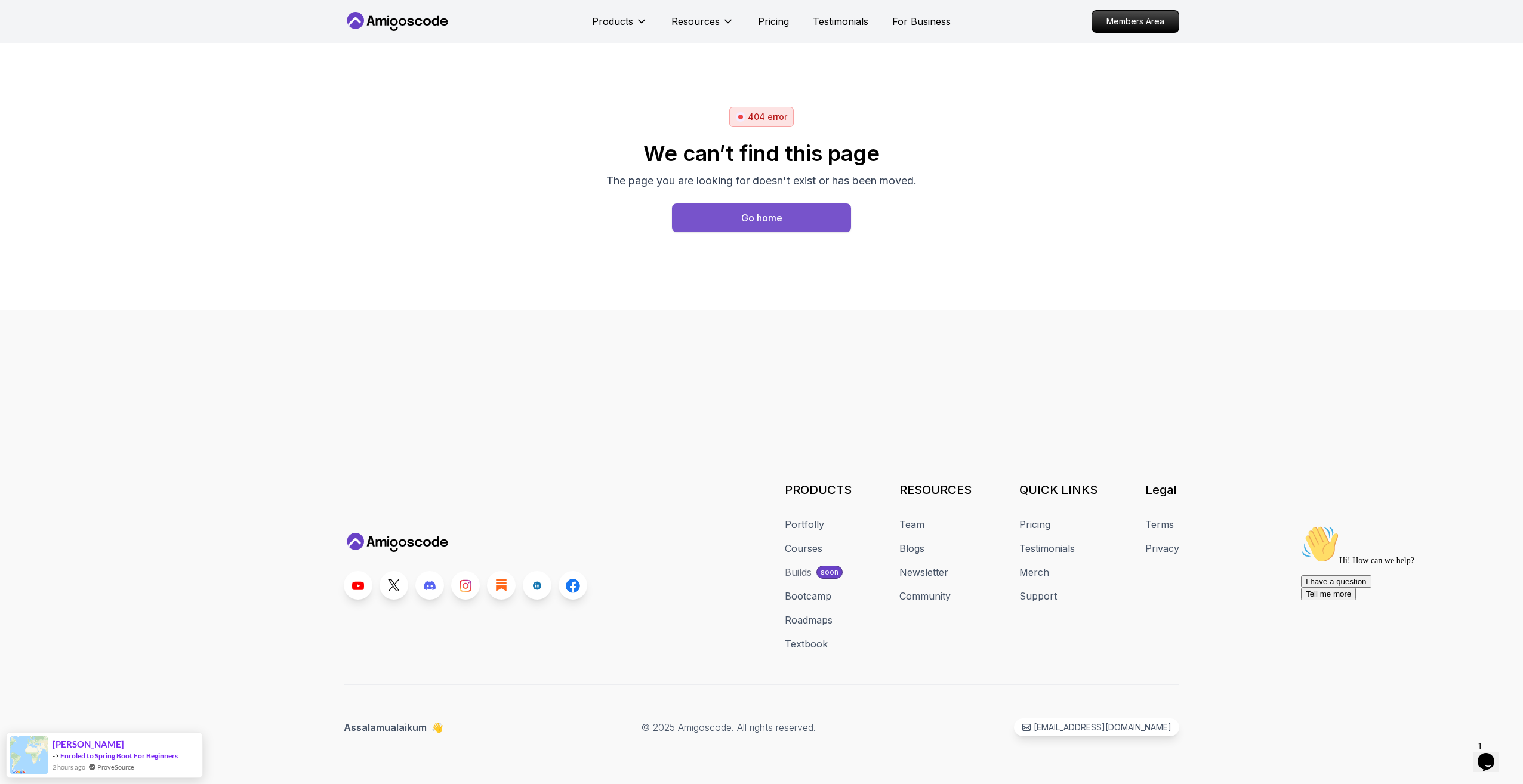
click at [752, 217] on div "Go home" at bounding box center [762, 218] width 41 height 15
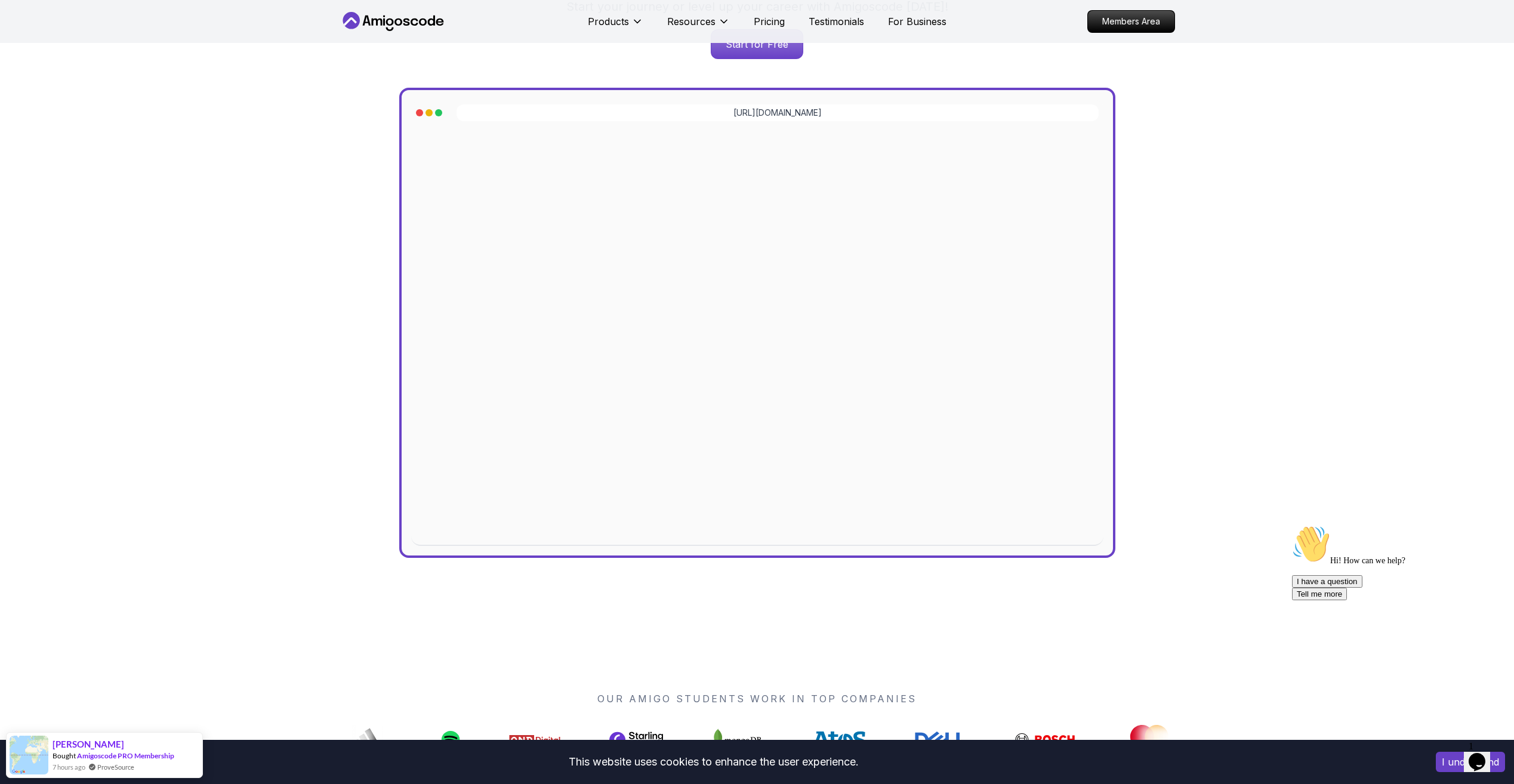
scroll to position [60, 0]
